Goal: Check status: Check status

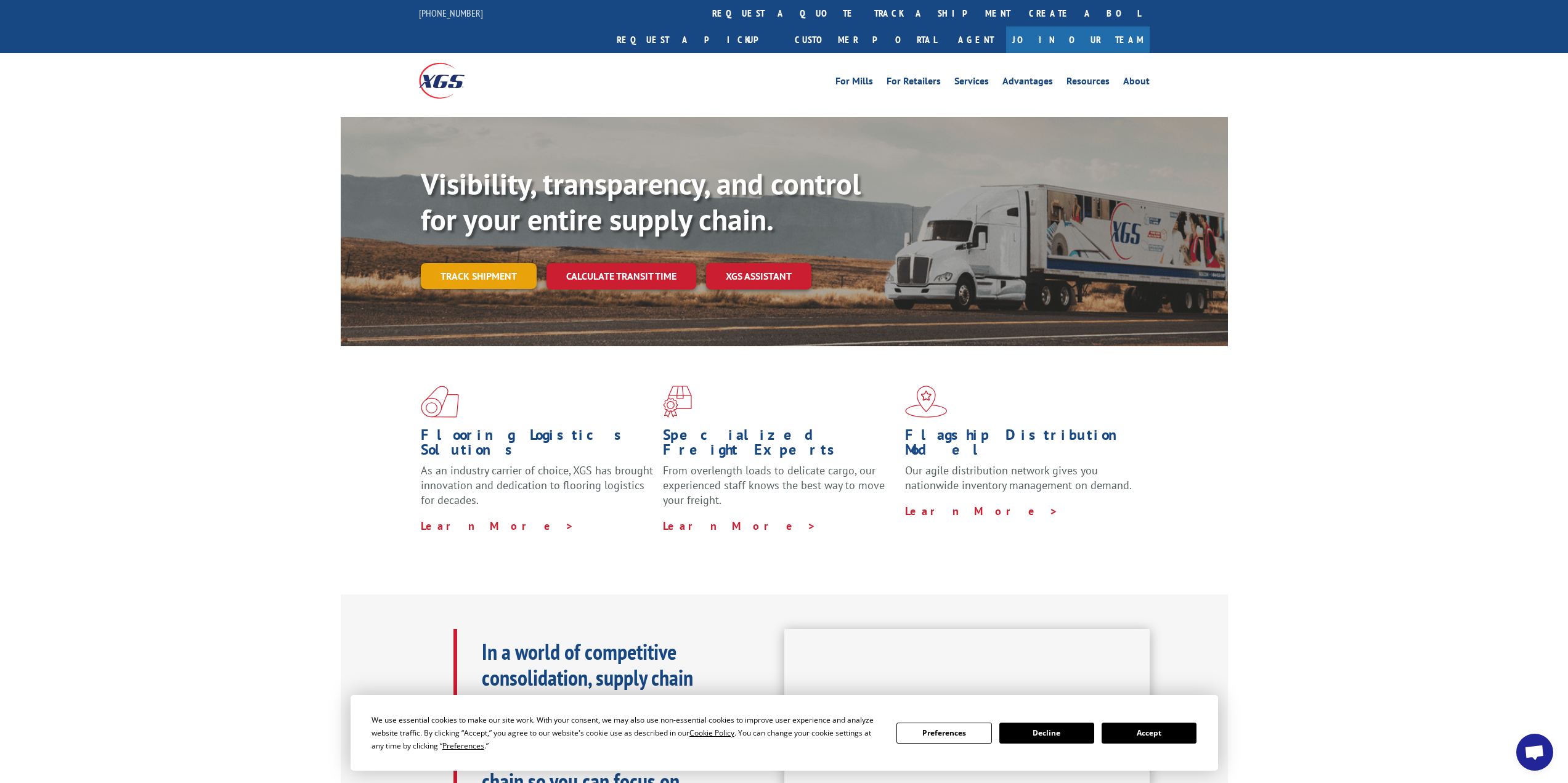
click at [458, 263] on link "Track shipment" at bounding box center [479, 276] width 116 height 26
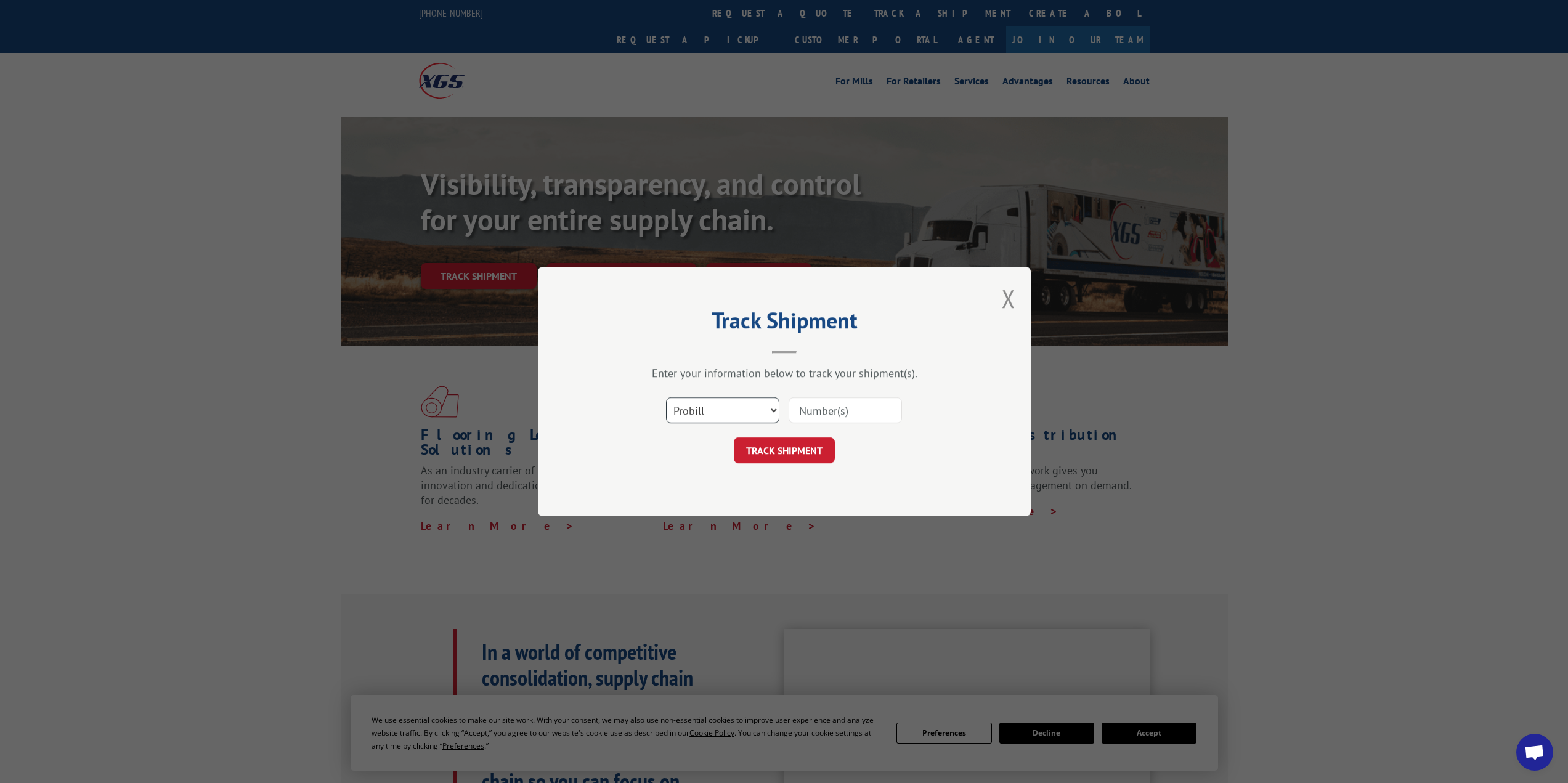
drag, startPoint x: 733, startPoint y: 408, endPoint x: 733, endPoint y: 415, distance: 7.0
click at [733, 408] on select "Select category... Probill BOL PO" at bounding box center [722, 410] width 113 height 26
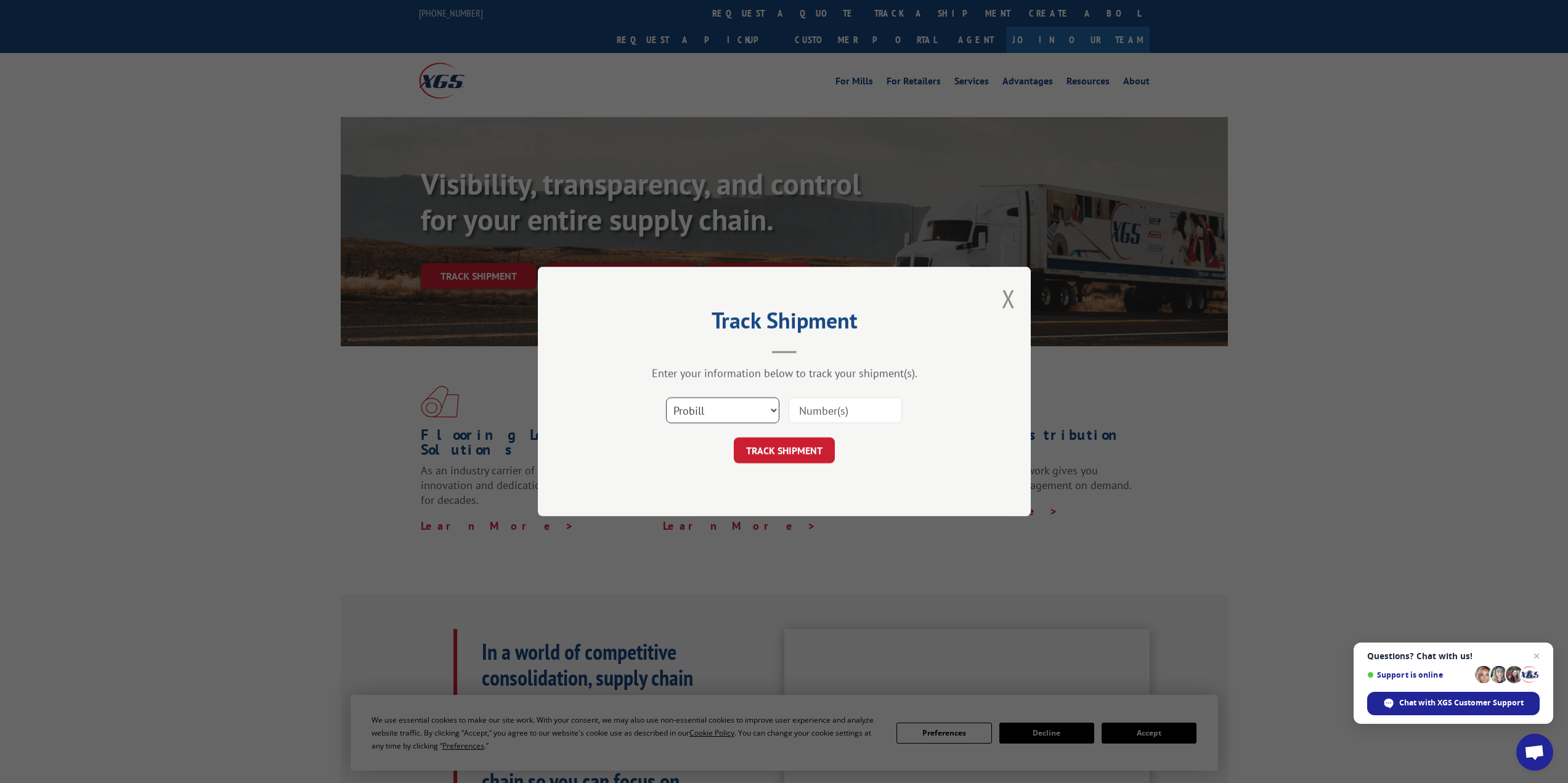
select select "bol"
click at [666, 397] on select "Select category... Probill BOL PO" at bounding box center [722, 410] width 113 height 26
click at [812, 408] on input at bounding box center [846, 410] width 113 height 26
paste input "851549"
type input "851549"
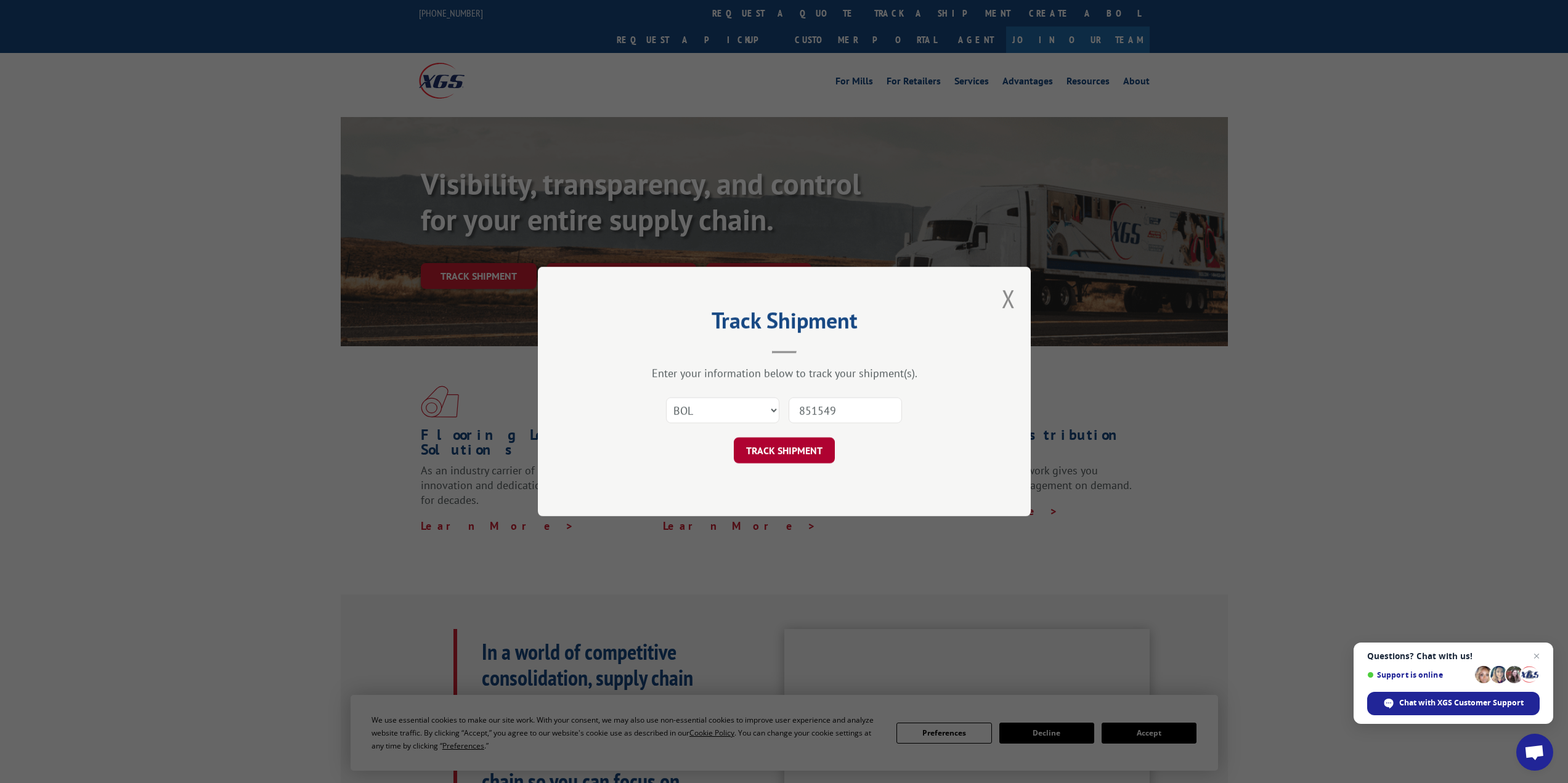
click at [792, 439] on button "TRACK SHIPMENT" at bounding box center [784, 450] width 101 height 26
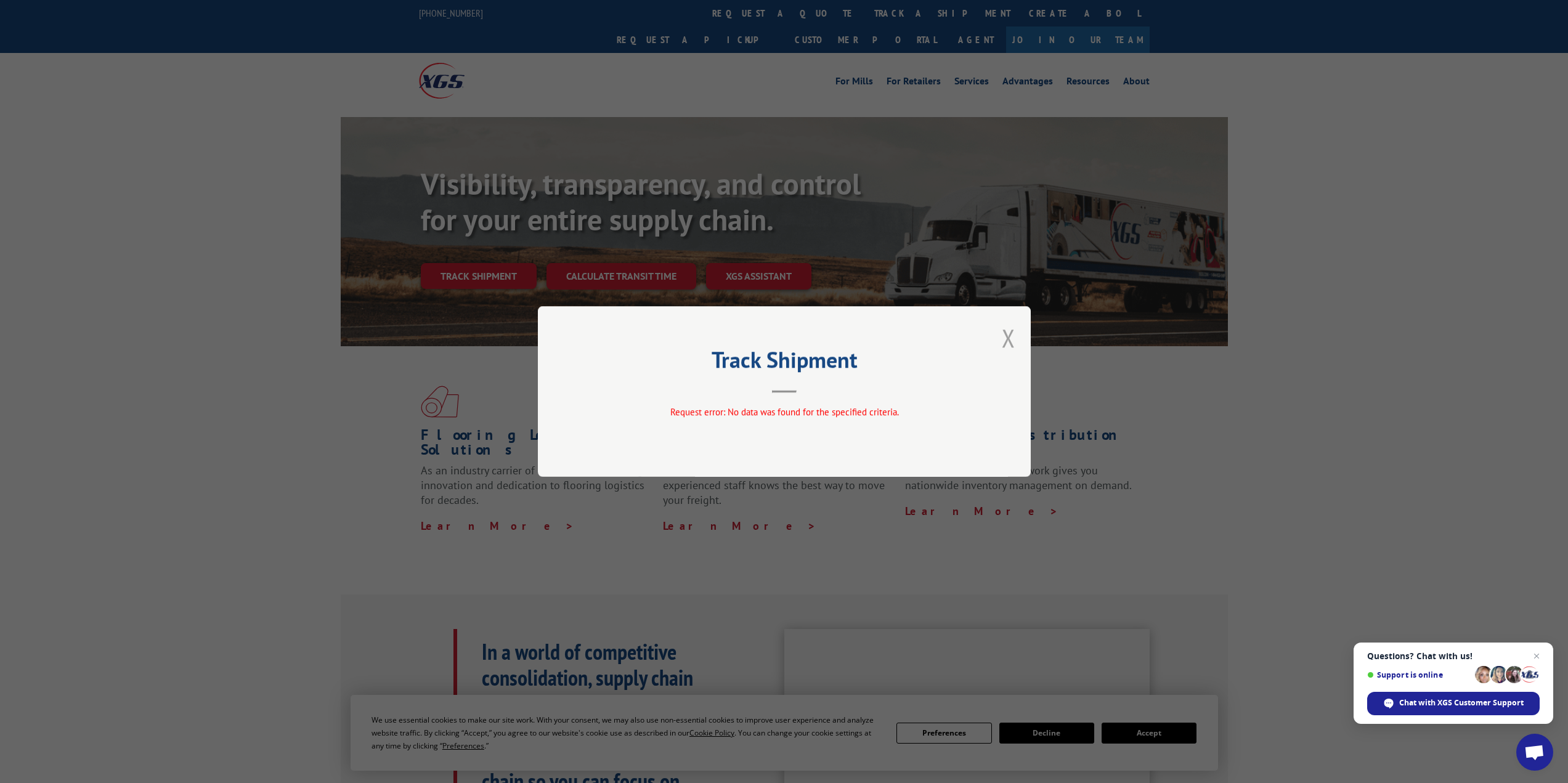
click at [1005, 343] on button "Close modal" at bounding box center [1009, 337] width 14 height 32
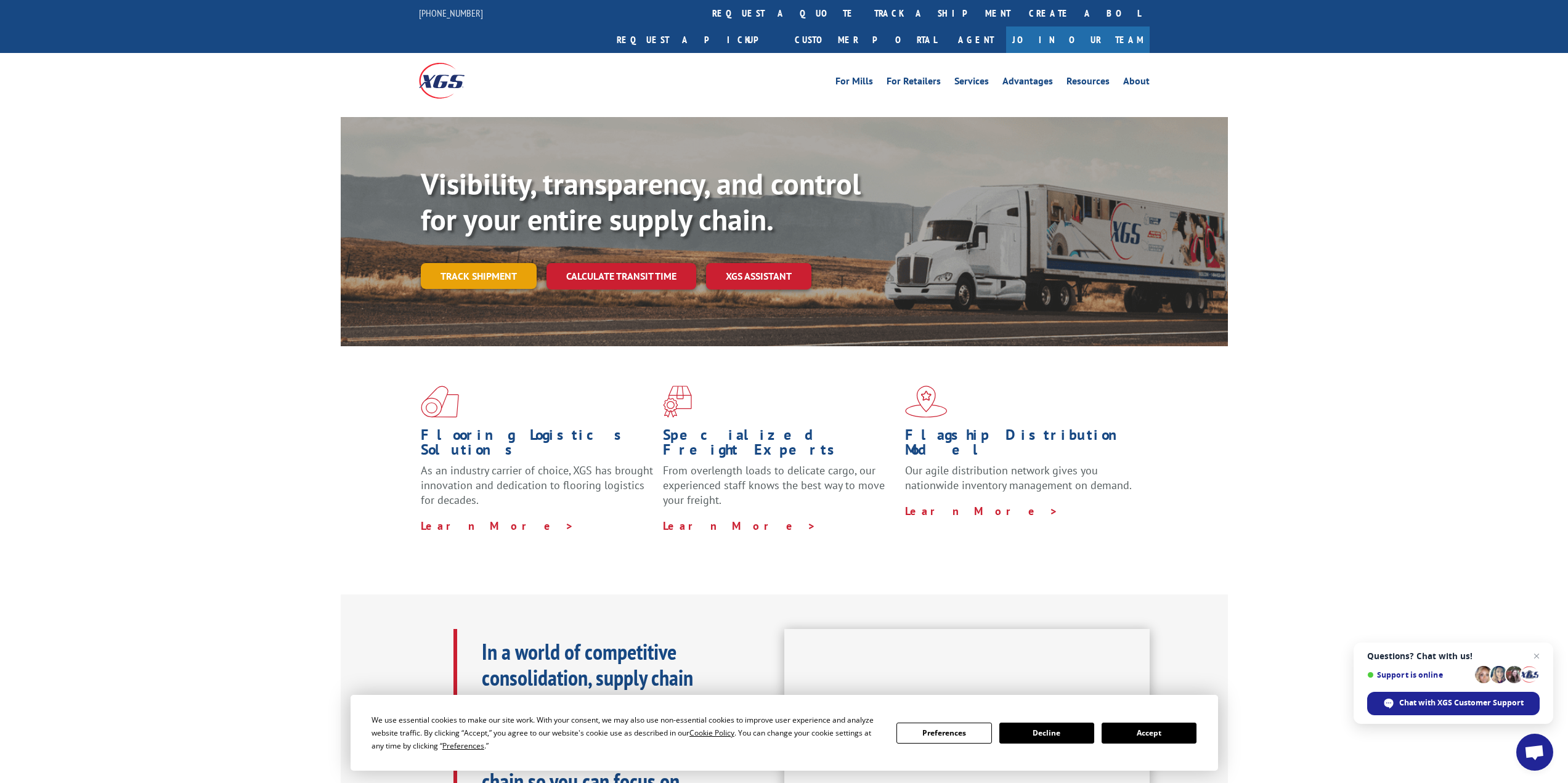
click at [484, 263] on link "Track shipment" at bounding box center [479, 276] width 116 height 26
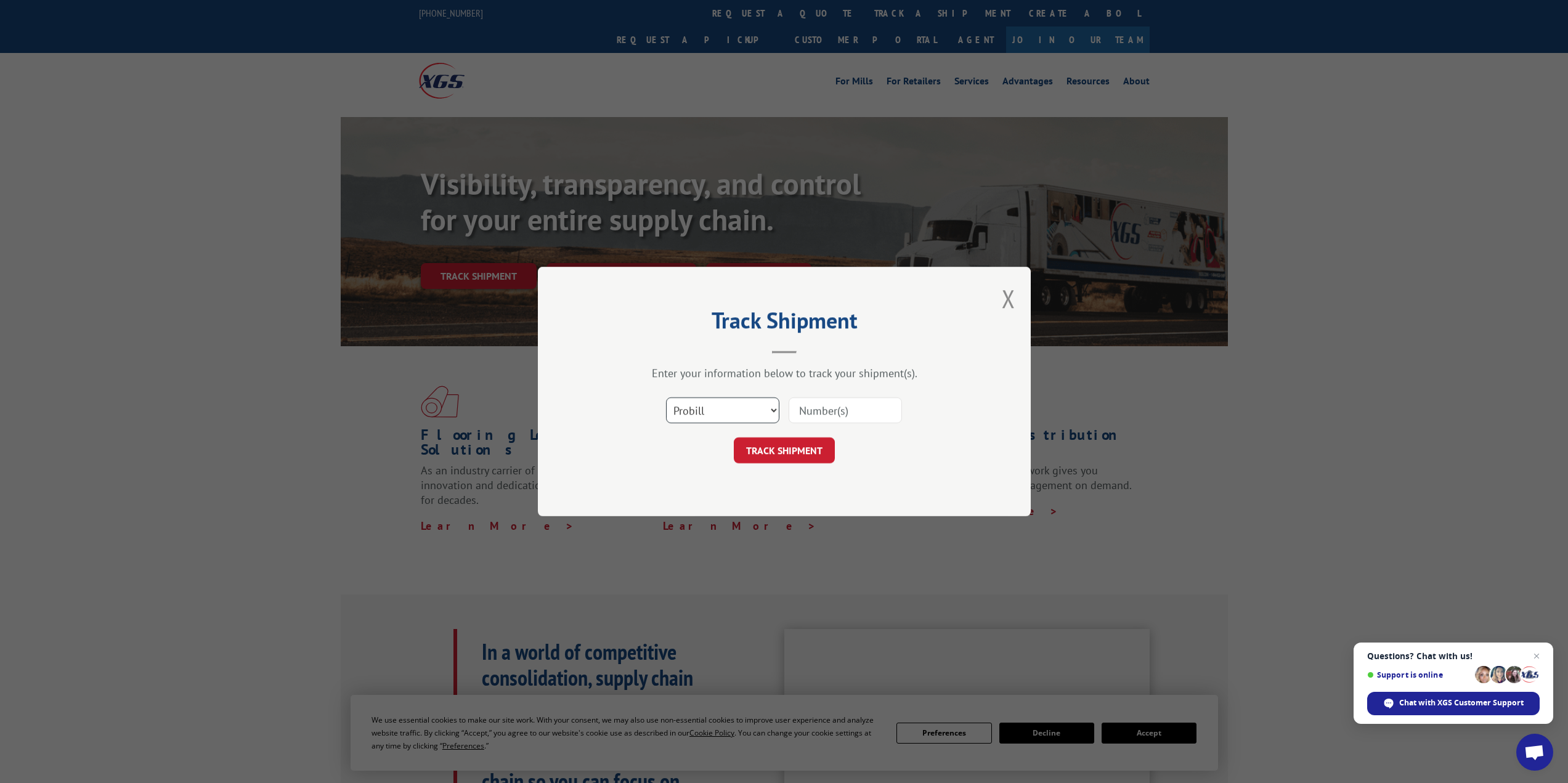
click at [722, 407] on select "Select category... Probill BOL PO" at bounding box center [722, 410] width 113 height 26
select select "bol"
click at [666, 397] on select "Select category... Probill BOL PO" at bounding box center [722, 410] width 113 height 26
click at [807, 419] on input at bounding box center [846, 410] width 113 height 26
paste input "851549"
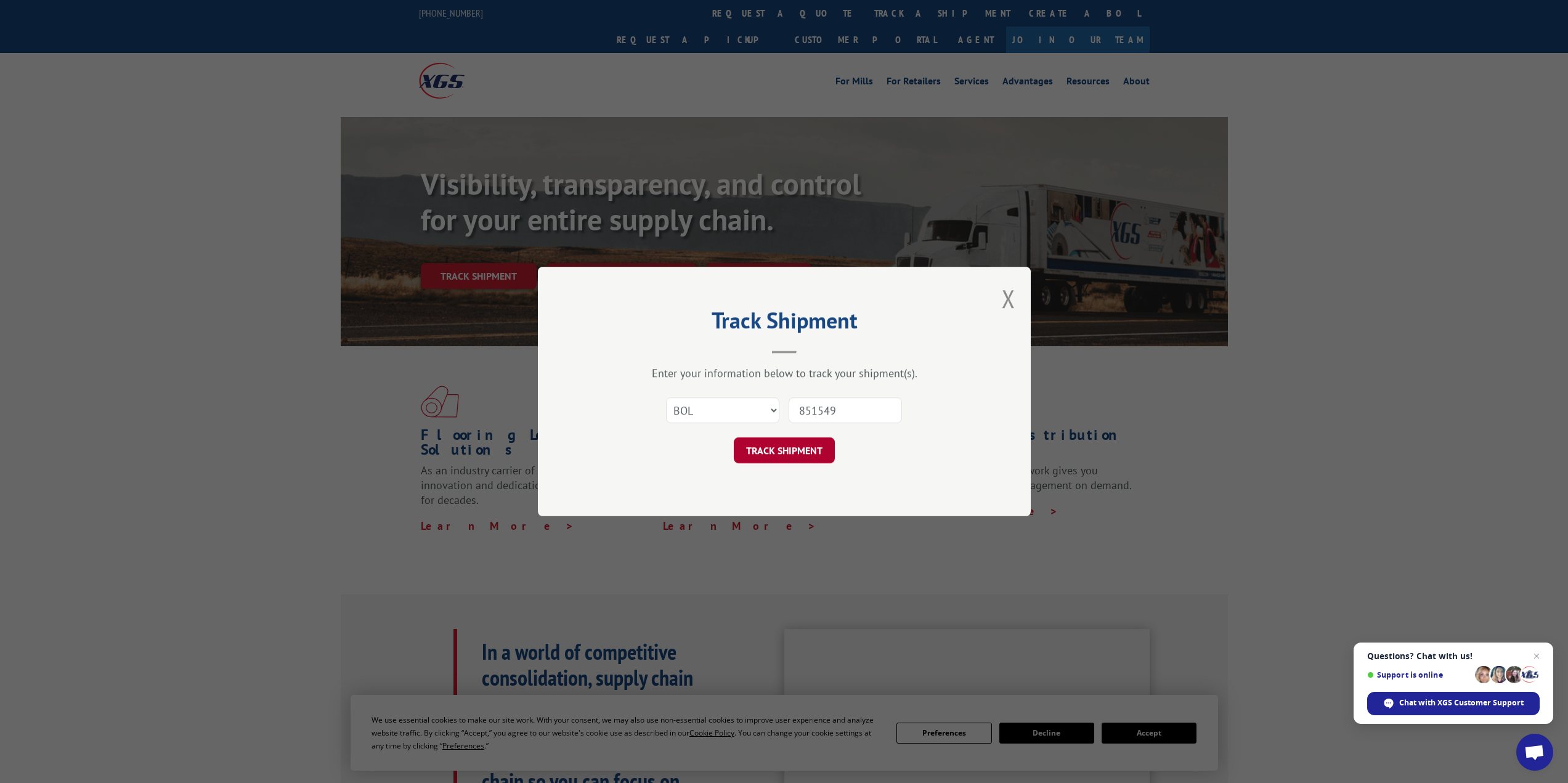
type input "851549"
click at [799, 446] on button "TRACK SHIPMENT" at bounding box center [784, 450] width 101 height 26
